Goal: Information Seeking & Learning: Learn about a topic

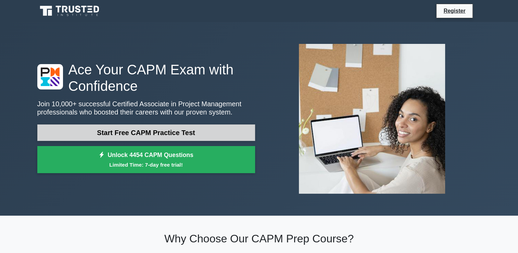
click at [220, 135] on link "Start Free CAPM Practice Test" at bounding box center [146, 132] width 218 height 16
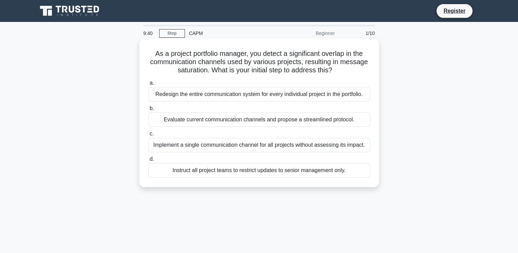
click at [215, 143] on div "Implement a single communication channel for all projects without assessing its…" at bounding box center [259, 145] width 222 height 14
click at [148, 136] on input "c. Implement a single communication channel for all projects without assessing …" at bounding box center [148, 133] width 0 height 4
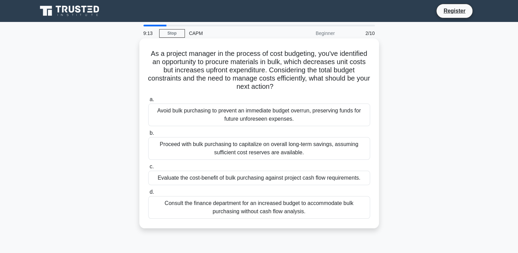
click at [252, 178] on div "Evaluate the cost-benefit of bulk purchasing against project cash flow requirem…" at bounding box center [259, 177] width 222 height 14
click at [148, 169] on input "c. Evaluate the cost-benefit of bulk purchasing against project cash flow requi…" at bounding box center [148, 166] width 0 height 4
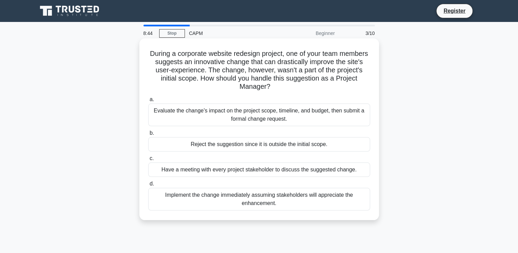
click at [216, 107] on div "Evaluate the change's impact on the project scope, timeline, and budget, then s…" at bounding box center [259, 114] width 222 height 23
click at [148, 102] on input "a. Evaluate the change's impact on the project scope, timeline, and budget, the…" at bounding box center [148, 99] width 0 height 4
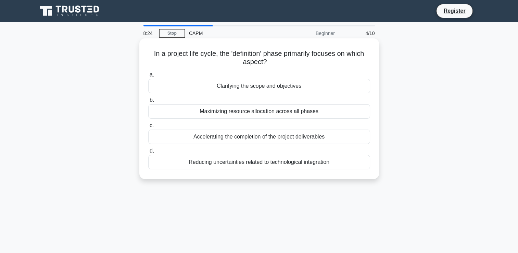
click at [212, 114] on div "Maximizing resource allocation across all phases" at bounding box center [259, 111] width 222 height 14
click at [148, 102] on input "b. Maximizing resource allocation across all phases" at bounding box center [148, 100] width 0 height 4
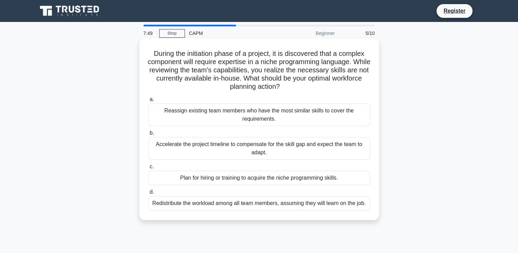
click at [223, 114] on div "Reassign existing team members who have the most similar skills to cover the re…" at bounding box center [259, 114] width 222 height 23
click at [148, 102] on input "a. Reassign existing team members who have the most similar skills to cover the…" at bounding box center [148, 99] width 0 height 4
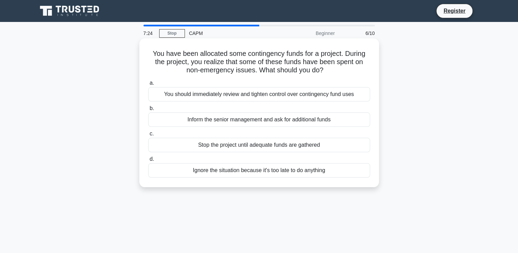
click at [245, 93] on div "You should immediately review and tighten control over contingency fund uses" at bounding box center [259, 94] width 222 height 14
click at [148, 85] on input "a. You should immediately review and tighten control over contingency fund uses" at bounding box center [148, 83] width 0 height 4
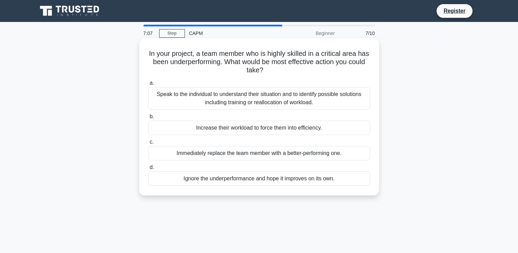
click at [221, 101] on div "Speak to the individual to understand their situation and to identify possible …" at bounding box center [259, 98] width 222 height 23
click at [148, 85] on input "a. Speak to the individual to understand their situation and to identify possib…" at bounding box center [148, 83] width 0 height 4
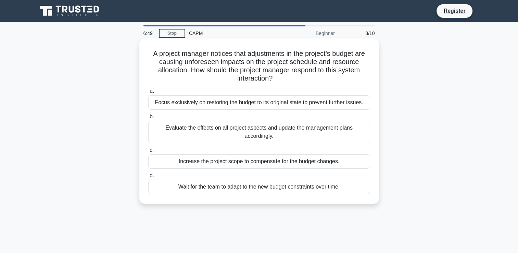
click at [207, 127] on div "Evaluate the effects on all project aspects and update the management plans acc…" at bounding box center [259, 131] width 222 height 23
click at [148, 119] on input "b. Evaluate the effects on all project aspects and update the management plans …" at bounding box center [148, 116] width 0 height 4
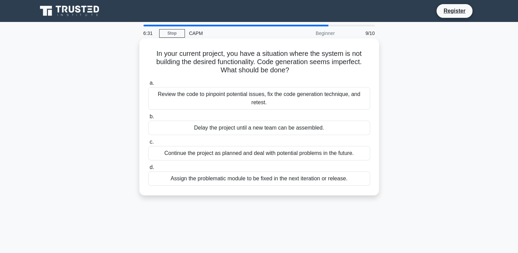
click at [213, 91] on div "Review the code to pinpoint potential issues, fix the code generation technique…" at bounding box center [259, 98] width 222 height 23
click at [148, 85] on input "a. Review the code to pinpoint potential issues, fix the code generation techni…" at bounding box center [148, 83] width 0 height 4
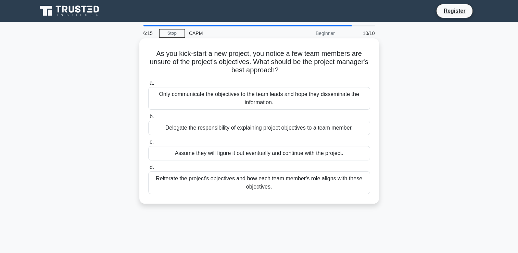
click at [210, 99] on div "Only communicate the objectives to the team leads and hope they disseminate the…" at bounding box center [259, 98] width 222 height 23
click at [148, 85] on input "a. Only communicate the objectives to the team leads and hope they disseminate …" at bounding box center [148, 83] width 0 height 4
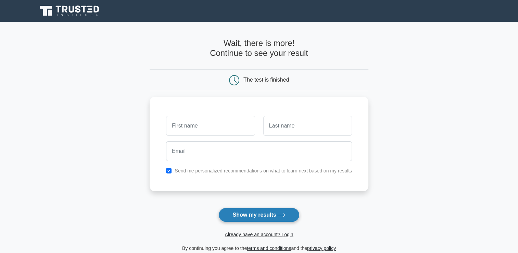
click at [246, 212] on button "Show my results" at bounding box center [258, 214] width 81 height 14
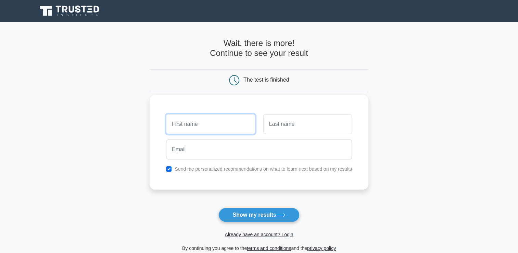
click at [219, 129] on input "text" at bounding box center [210, 124] width 89 height 20
type input "Makayla"
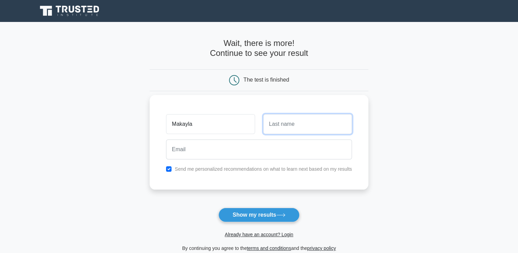
click at [273, 122] on input "text" at bounding box center [307, 124] width 89 height 20
type input "Veerasamy"
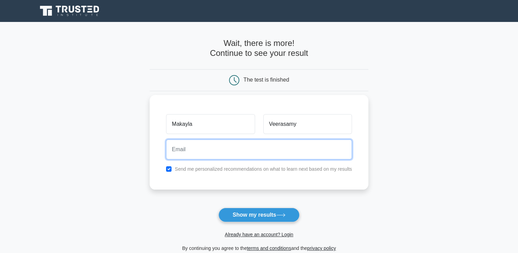
click at [267, 142] on input "email" at bounding box center [259, 149] width 186 height 20
type input "makaylaveerasamy13@gmail.com"
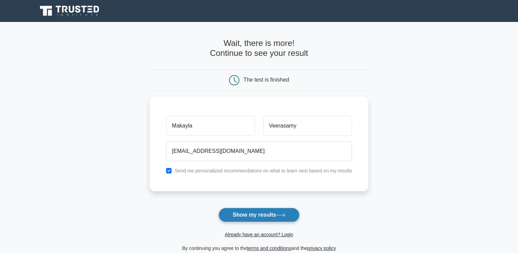
click at [244, 214] on button "Show my results" at bounding box center [258, 214] width 81 height 14
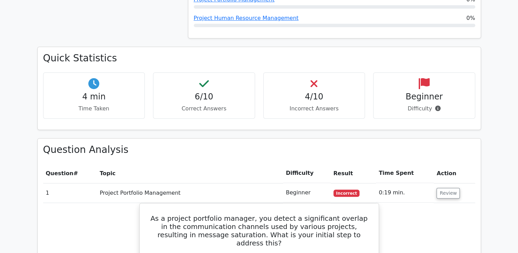
scroll to position [411, 0]
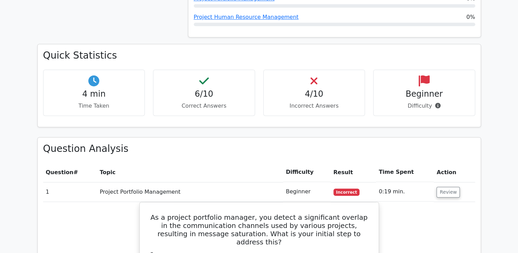
click at [233, 89] on h4 "6/10" at bounding box center [204, 94] width 90 height 10
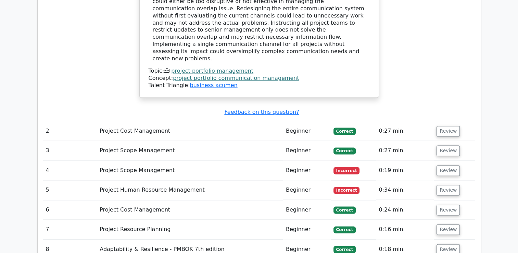
scroll to position [849, 0]
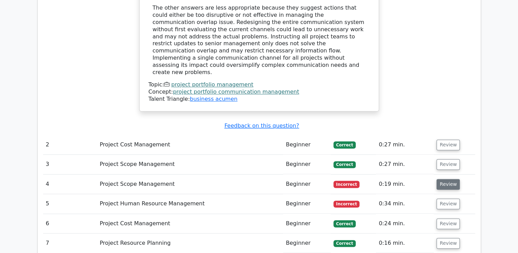
click at [445, 179] on button "Review" at bounding box center [447, 184] width 23 height 11
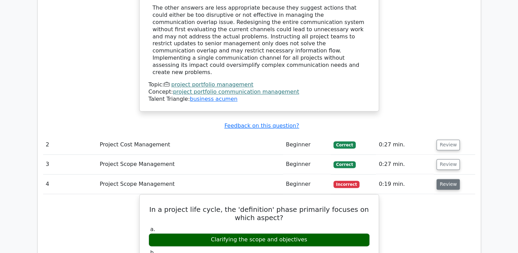
click at [445, 179] on button "Review" at bounding box center [447, 184] width 23 height 11
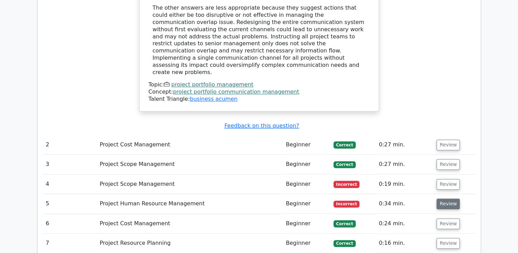
click at [446, 198] on button "Review" at bounding box center [447, 203] width 23 height 11
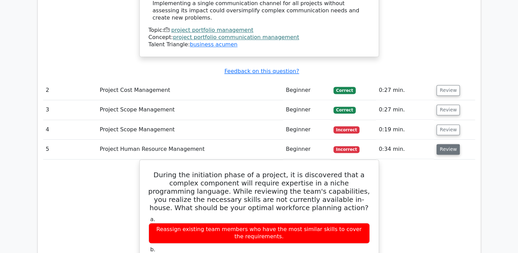
scroll to position [904, 0]
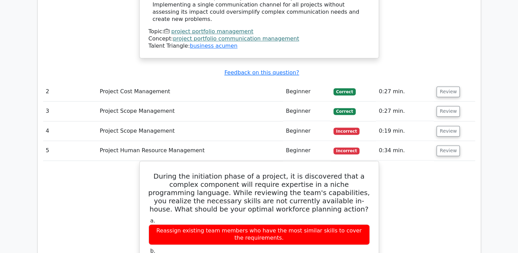
click at [487, 96] on main "Go Premium Certified Associate in Project Management Preparation Package (2025)…" at bounding box center [259, -1] width 518 height 1763
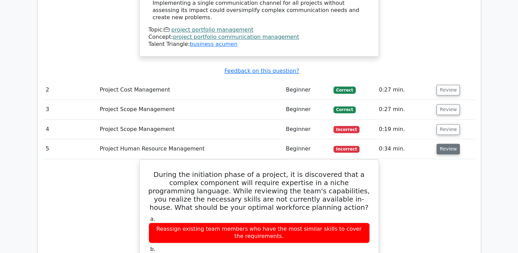
click at [447, 143] on button "Review" at bounding box center [447, 148] width 23 height 11
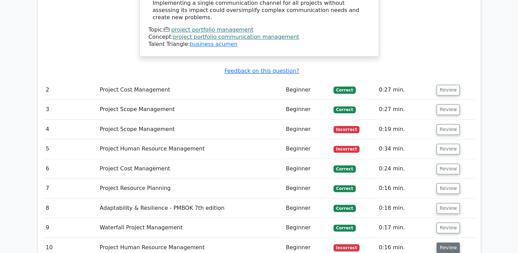
click at [442, 242] on button "Review" at bounding box center [447, 247] width 23 height 11
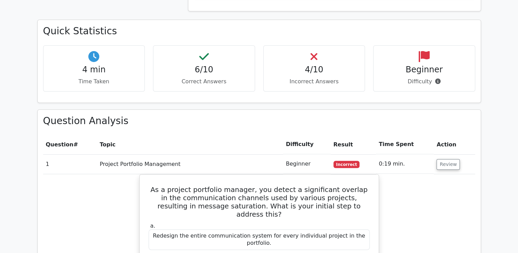
scroll to position [424, 0]
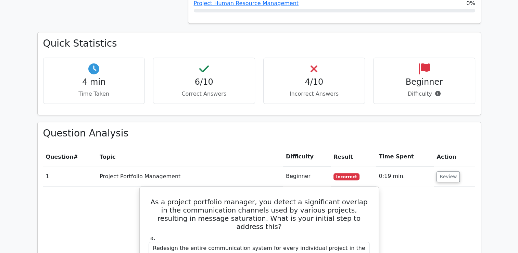
click at [452, 166] on td "Review" at bounding box center [454, 176] width 41 height 20
click at [448, 171] on button "Review" at bounding box center [447, 176] width 23 height 11
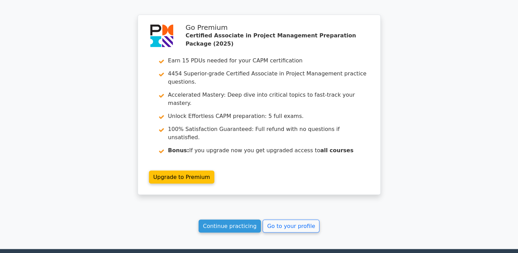
scroll to position [1148, 0]
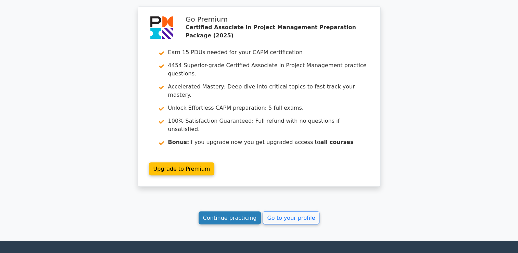
click at [237, 211] on link "Continue practicing" at bounding box center [230, 217] width 63 height 13
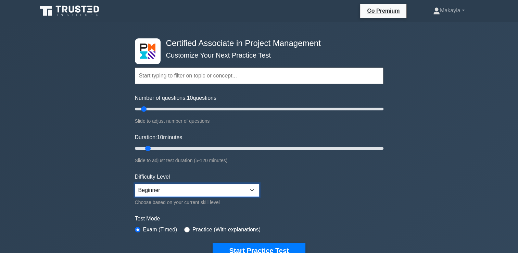
click at [253, 188] on select "Beginner Intermediate Expert" at bounding box center [197, 189] width 124 height 13
click at [315, 186] on form "Topics Project Scope Management Project Time Management Project Cost Management…" at bounding box center [259, 153] width 248 height 212
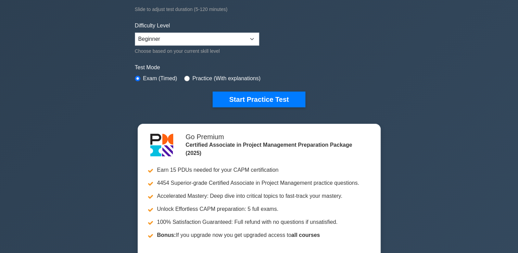
scroll to position [151, 0]
click at [185, 76] on input "radio" at bounding box center [186, 78] width 5 height 5
radio input "true"
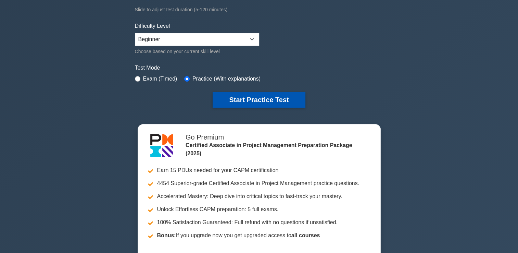
click at [242, 101] on button "Start Practice Test" at bounding box center [259, 100] width 92 height 16
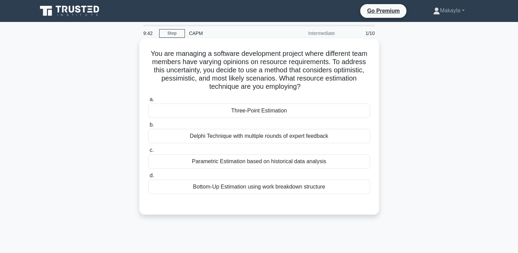
click at [177, 136] on div "Delphi Technique with multiple rounds of expert feedback" at bounding box center [259, 136] width 222 height 14
click at [148, 127] on input "b. Delphi Technique with multiple rounds of expert feedback" at bounding box center [148, 125] width 0 height 4
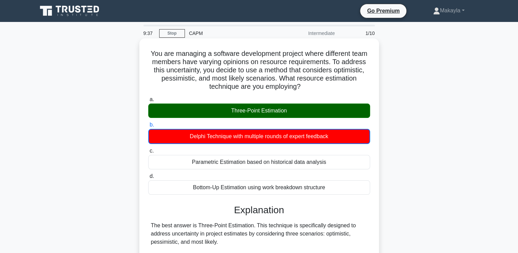
click at [148, 149] on input "c. Parametric Estimation based on historical data analysis" at bounding box center [148, 151] width 0 height 4
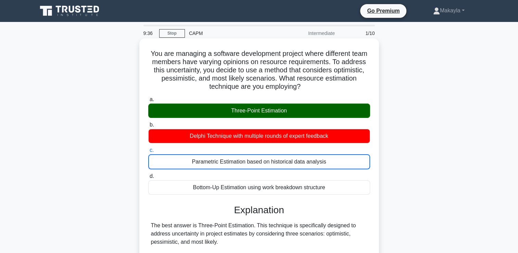
click at [148, 174] on input "d. Bottom-Up Estimation using work breakdown structure" at bounding box center [148, 176] width 0 height 4
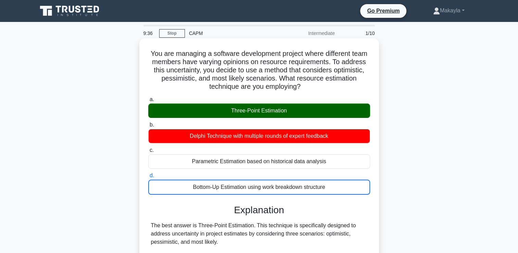
click at [148, 97] on input "a. Three-Point Estimation" at bounding box center [148, 99] width 0 height 4
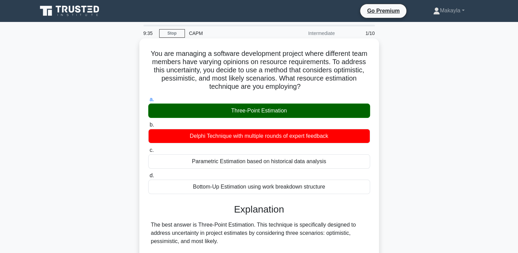
click at [148, 123] on input "b. Delphi Technique with multiple rounds of expert feedback" at bounding box center [148, 125] width 0 height 4
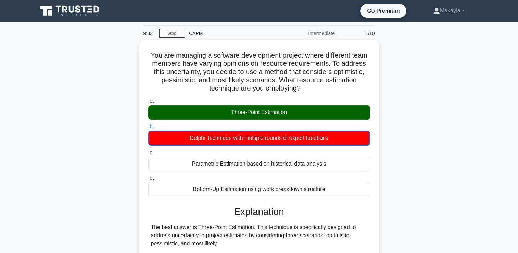
drag, startPoint x: 334, startPoint y: 94, endPoint x: 424, endPoint y: 111, distance: 90.9
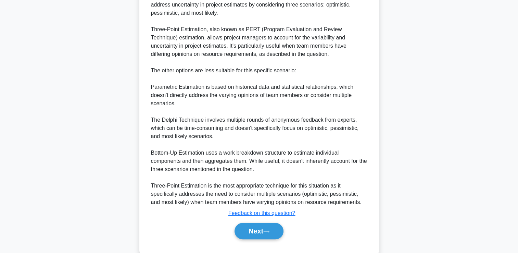
scroll to position [243, 0]
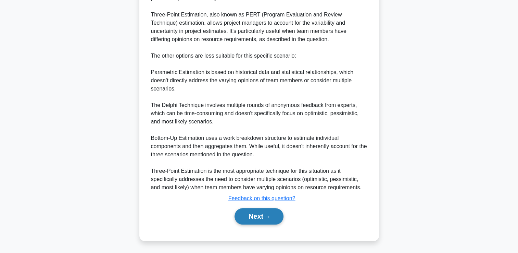
click at [260, 217] on button "Next" at bounding box center [258, 216] width 49 height 16
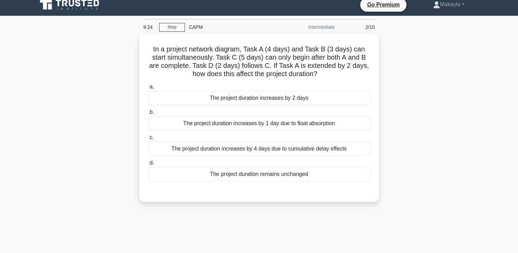
scroll to position [0, 0]
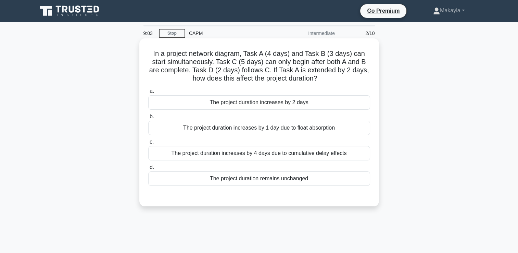
click at [226, 102] on div "The project duration increases by 2 days" at bounding box center [259, 102] width 222 height 14
click at [148, 93] on input "a. The project duration increases by 2 days" at bounding box center [148, 91] width 0 height 4
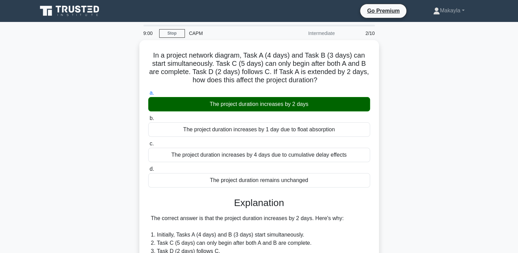
click at [148, 116] on input "b. The project duration increases by 1 day due to float absorption" at bounding box center [148, 118] width 0 height 4
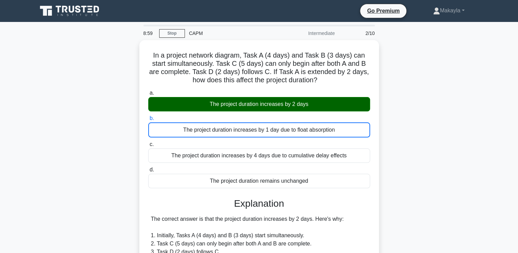
click at [148, 142] on input "c. The project duration increases by 4 days due to cumulative delay effects" at bounding box center [148, 144] width 0 height 4
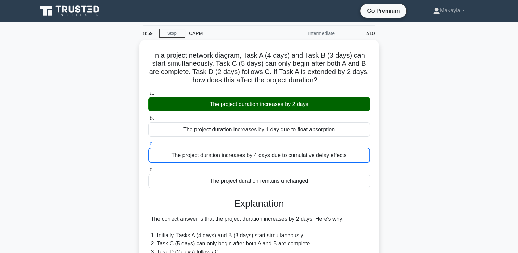
click at [148, 167] on input "d. The project duration remains unchanged" at bounding box center [148, 169] width 0 height 4
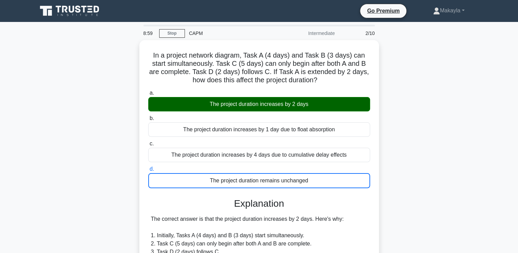
click at [148, 91] on input "a. The project duration increases by 2 days" at bounding box center [148, 93] width 0 height 4
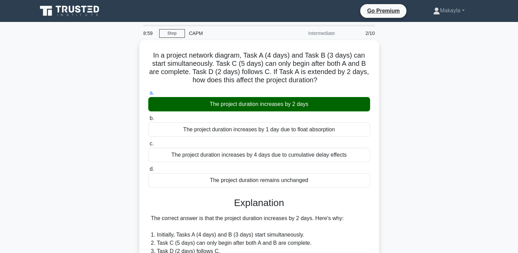
click at [148, 116] on input "b. The project duration increases by 1 day due to float absorption" at bounding box center [148, 118] width 0 height 4
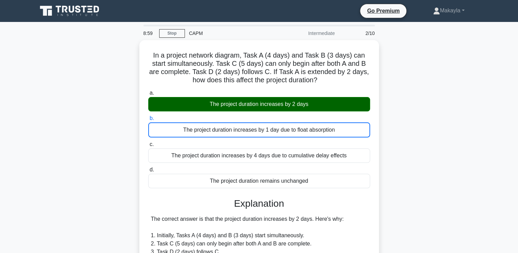
click at [148, 142] on input "c. The project duration increases by 4 days due to cumulative delay effects" at bounding box center [148, 144] width 0 height 4
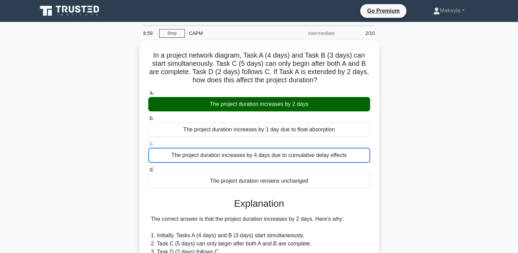
click at [148, 167] on input "d. The project duration remains unchanged" at bounding box center [148, 169] width 0 height 4
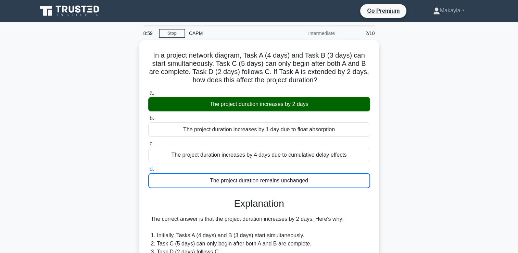
click at [148, 91] on input "a. The project duration increases by 2 days" at bounding box center [148, 93] width 0 height 4
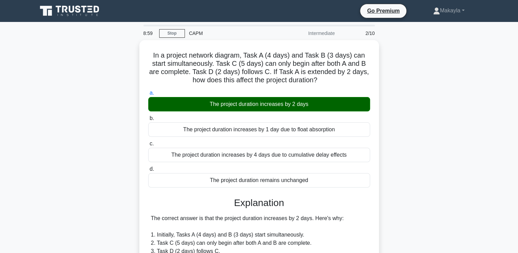
click at [148, 116] on input "b. The project duration increases by 1 day due to float absorption" at bounding box center [148, 118] width 0 height 4
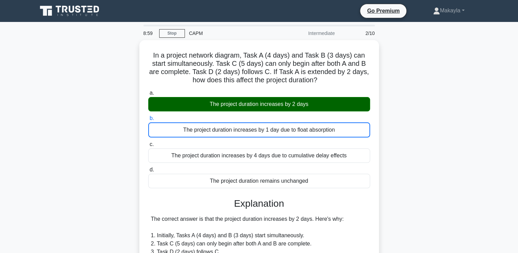
click at [148, 142] on input "c. The project duration increases by 4 days due to cumulative delay effects" at bounding box center [148, 144] width 0 height 4
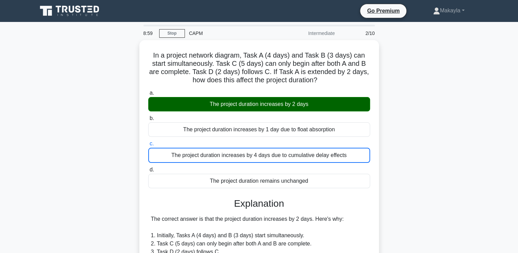
click at [148, 167] on input "d. The project duration remains unchanged" at bounding box center [148, 169] width 0 height 4
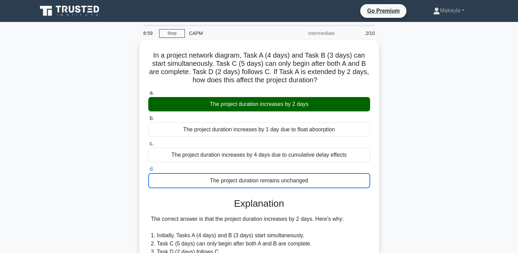
click at [148, 91] on input "a. The project duration increases by 2 days" at bounding box center [148, 93] width 0 height 4
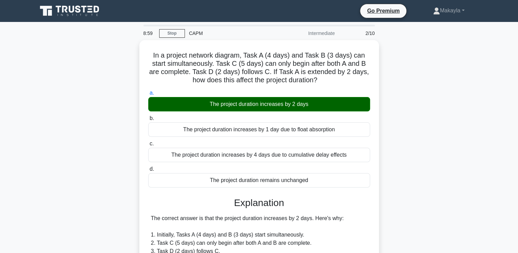
click at [148, 116] on input "b. The project duration increases by 1 day due to float absorption" at bounding box center [148, 118] width 0 height 4
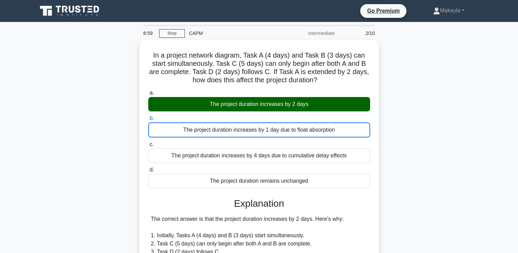
click at [148, 142] on input "c. The project duration increases by 4 days due to cumulative delay effects" at bounding box center [148, 144] width 0 height 4
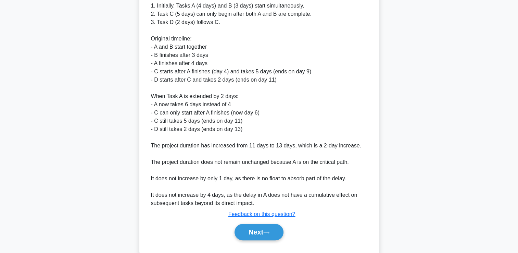
scroll to position [243, 0]
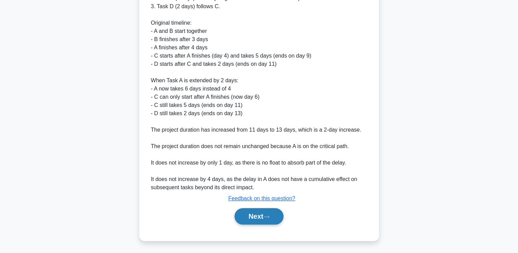
click at [259, 214] on button "Next" at bounding box center [258, 216] width 49 height 16
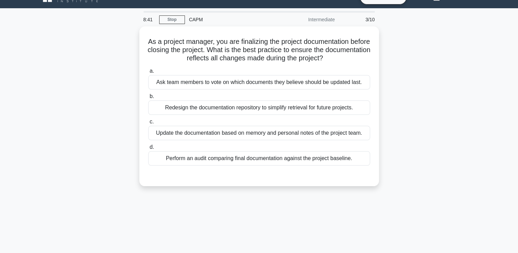
scroll to position [13, 0]
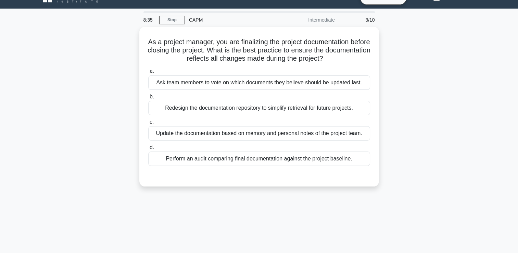
click at [516, 90] on main "8:35 Stop CAPM Intermediate 3/10 As a project manager, you are finalizing the p…" at bounding box center [259, 183] width 518 height 348
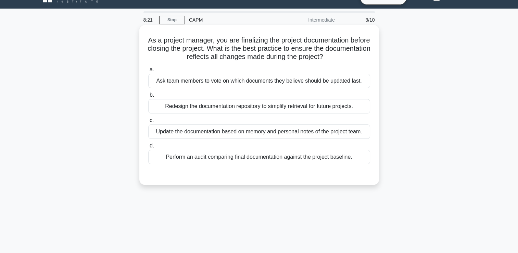
click at [314, 157] on div "Perform an audit comparing final documentation against the project baseline." at bounding box center [259, 157] width 222 height 14
click at [148, 148] on input "d. Perform an audit comparing final documentation against the project baseline." at bounding box center [148, 145] width 0 height 4
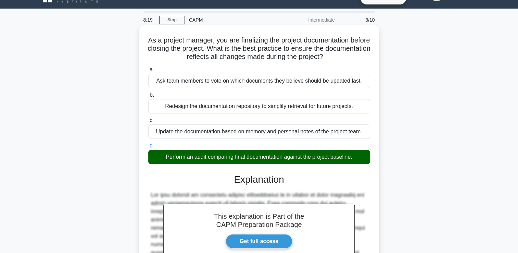
click at [148, 67] on input "a. Ask team members to vote on which documents they believe should be updated l…" at bounding box center [148, 69] width 0 height 4
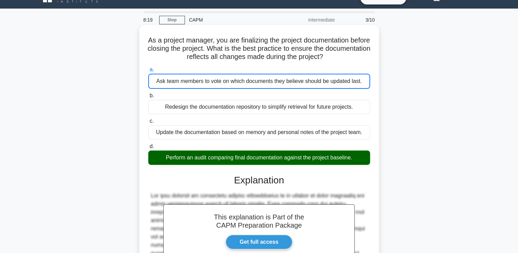
click at [148, 93] on input "b. Redesign the documentation repository to simplify retrieval for future proje…" at bounding box center [148, 95] width 0 height 4
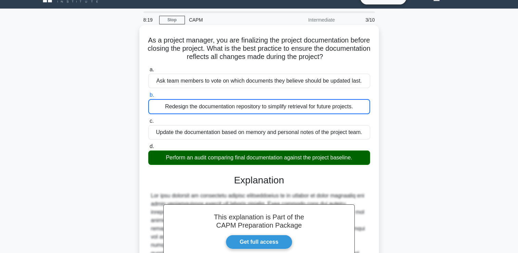
click at [148, 119] on input "c. Update the documentation based on memory and personal notes of the project t…" at bounding box center [148, 121] width 0 height 4
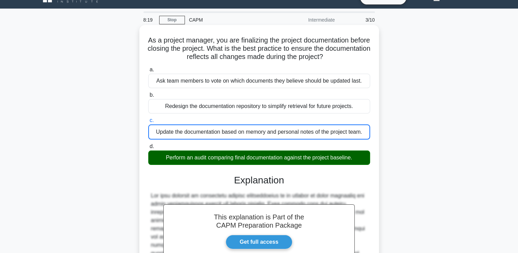
click at [148, 144] on input "d. Perform an audit comparing final documentation against the project baseline." at bounding box center [148, 146] width 0 height 4
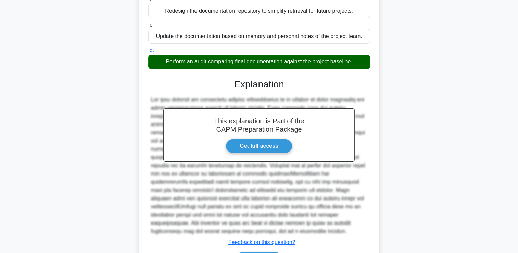
scroll to position [152, 0]
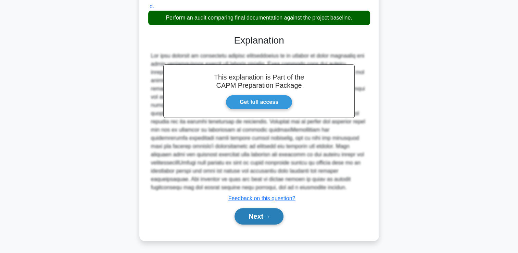
click at [275, 214] on button "Next" at bounding box center [258, 216] width 49 height 16
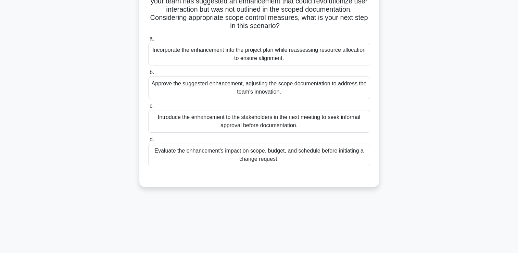
scroll to position [49, 0]
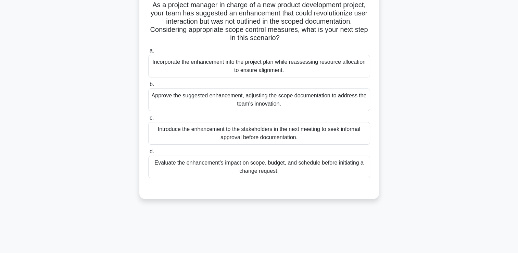
click at [284, 132] on div "Introduce the enhancement to the stakeholders in the next meeting to seek infor…" at bounding box center [259, 133] width 222 height 23
click at [148, 120] on input "c. Introduce the enhancement to the stakeholders in the next meeting to seek in…" at bounding box center [148, 118] width 0 height 4
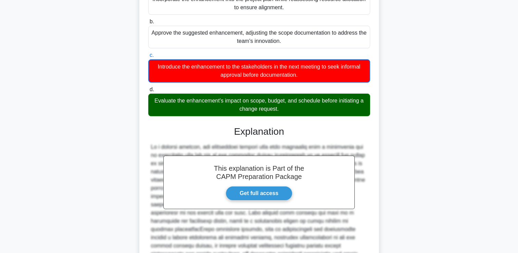
scroll to position [0, 0]
